Goal: Check status: Check status

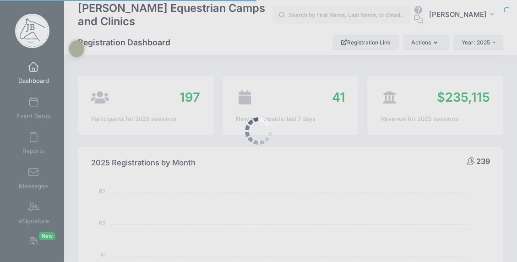
select select
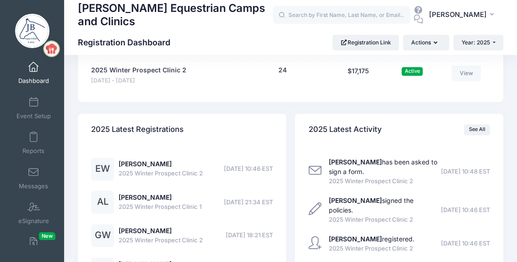
scroll to position [962, 0]
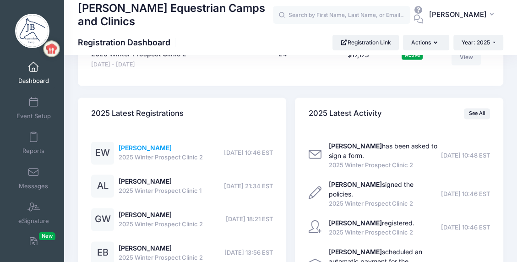
click at [125, 145] on link "Ella Wolff" at bounding box center [145, 148] width 53 height 8
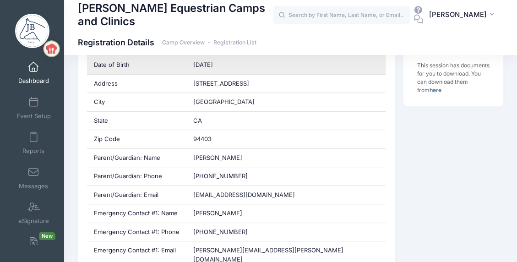
scroll to position [275, 0]
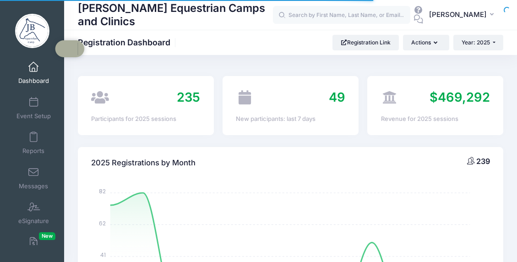
select select
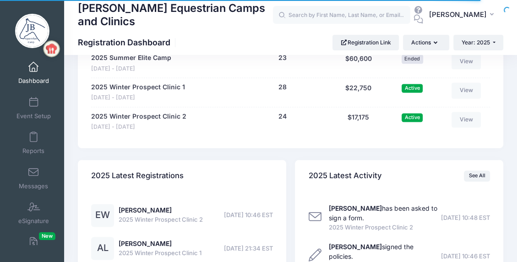
scroll to position [853, 0]
